Goal: Information Seeking & Learning: Learn about a topic

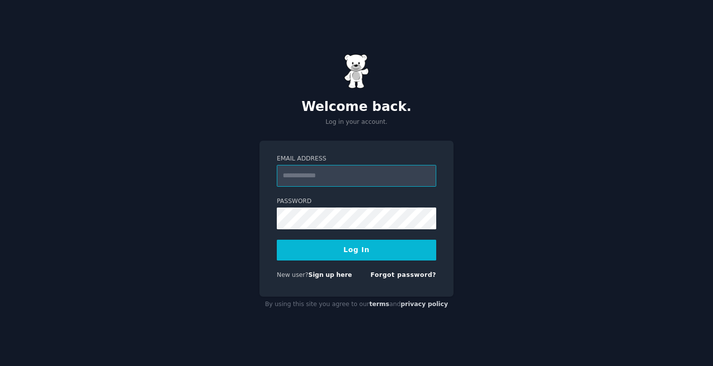
click at [306, 177] on input "Email Address" at bounding box center [356, 176] width 159 height 22
type input "**********"
click at [365, 255] on button "Log In" at bounding box center [356, 250] width 159 height 21
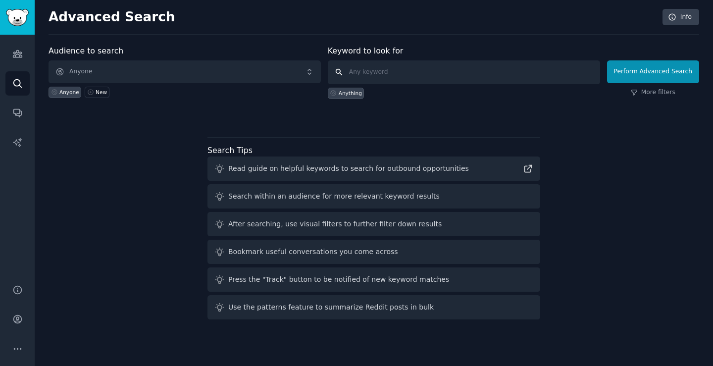
click at [377, 75] on input "text" at bounding box center [464, 72] width 272 height 24
type input "podcasting"
click button "Perform Advanced Search" at bounding box center [653, 71] width 92 height 23
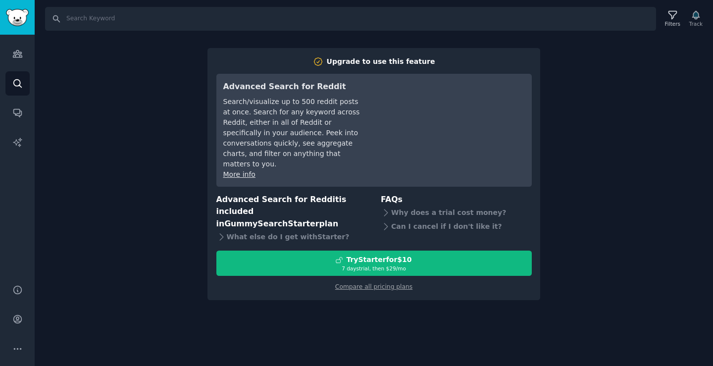
click at [615, 231] on div "Search Filters Track Upgrade to use this feature Advanced Search for Reddit Sea…" at bounding box center [374, 183] width 678 height 366
click at [93, 17] on input "Search" at bounding box center [350, 19] width 611 height 24
type input "podcasting"
click at [20, 87] on icon "Sidebar" at bounding box center [17, 83] width 10 height 10
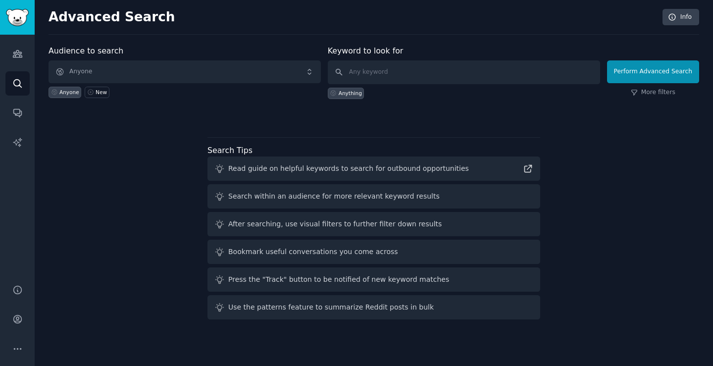
click at [314, 198] on div "Search within an audience for more relevant keyword results" at bounding box center [333, 196] width 211 height 10
click at [92, 95] on link "New" at bounding box center [97, 92] width 24 height 11
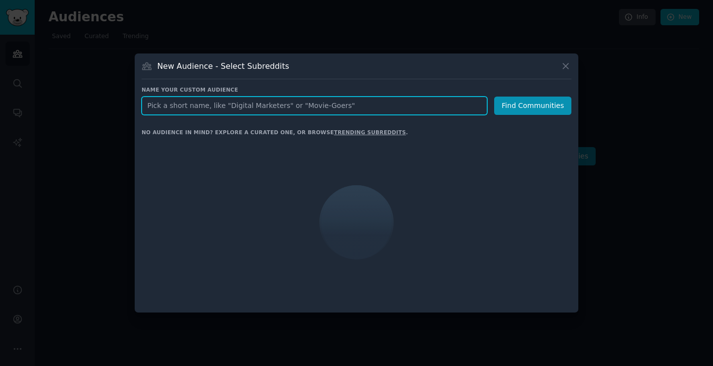
click at [201, 110] on input "text" at bounding box center [314, 106] width 345 height 18
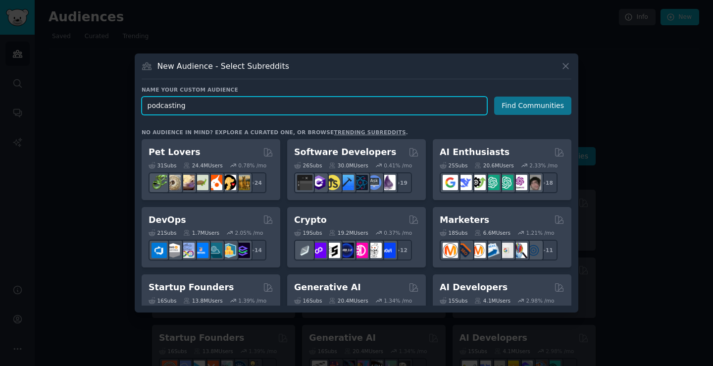
type input "podcasting"
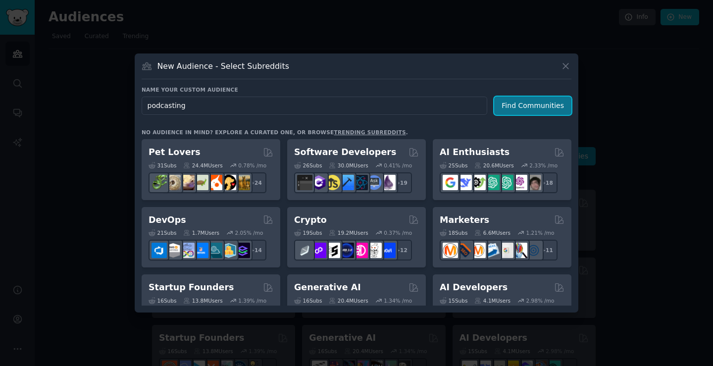
click at [526, 106] on button "Find Communities" at bounding box center [532, 106] width 77 height 18
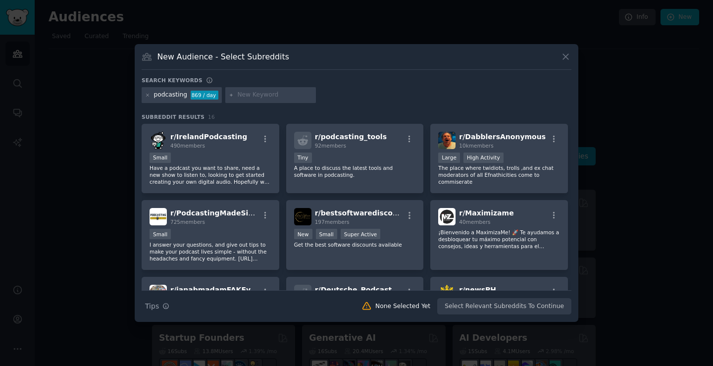
scroll to position [147, 0]
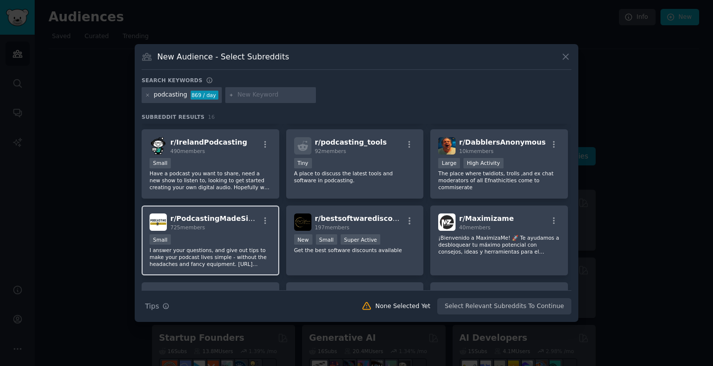
click at [246, 231] on div "725 members" at bounding box center [214, 227] width 89 height 7
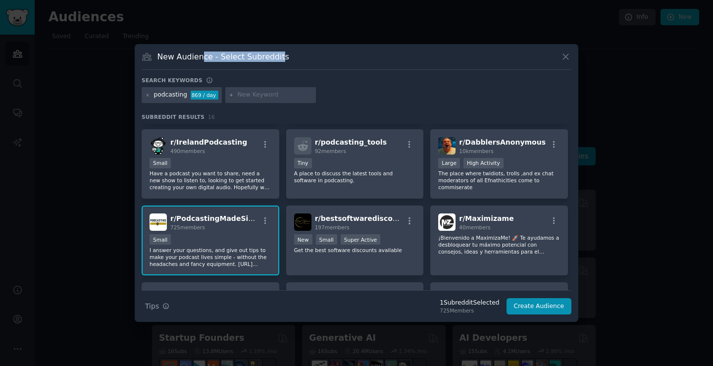
drag, startPoint x: 200, startPoint y: 60, endPoint x: 272, endPoint y: 66, distance: 72.1
click at [272, 66] on div "New Audience - Select Subreddits" at bounding box center [357, 60] width 430 height 19
click at [333, 80] on div "Search keywords" at bounding box center [357, 82] width 430 height 10
